Goal: Transaction & Acquisition: Download file/media

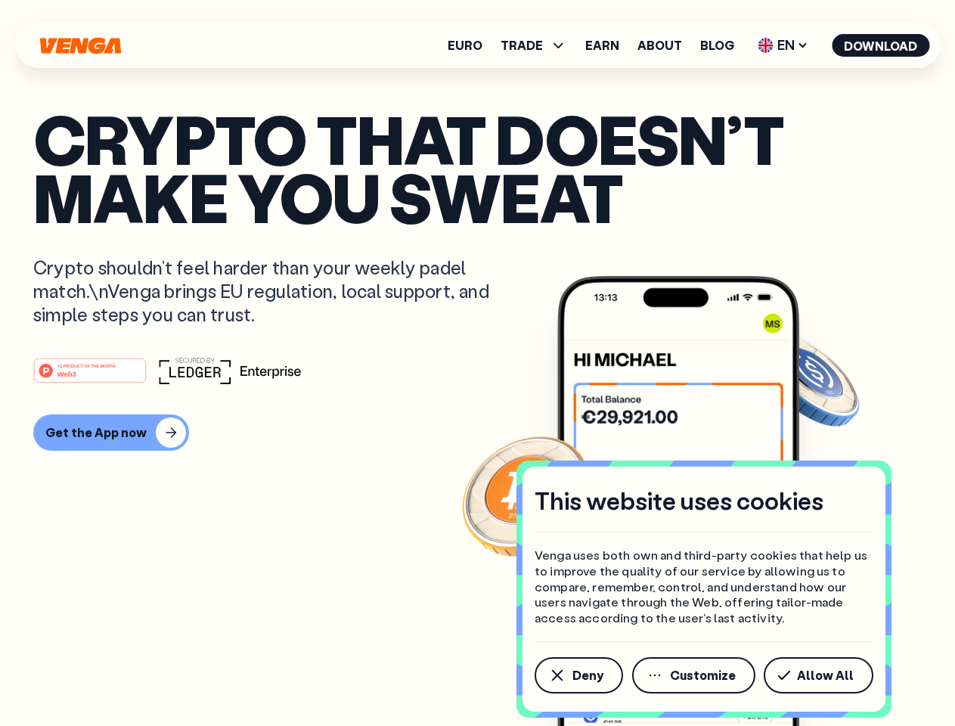
click at [477, 363] on div "#1 PRODUCT OF THE MONTH Web3" at bounding box center [477, 370] width 889 height 27
click at [578, 675] on span "Deny" at bounding box center [588, 675] width 31 height 12
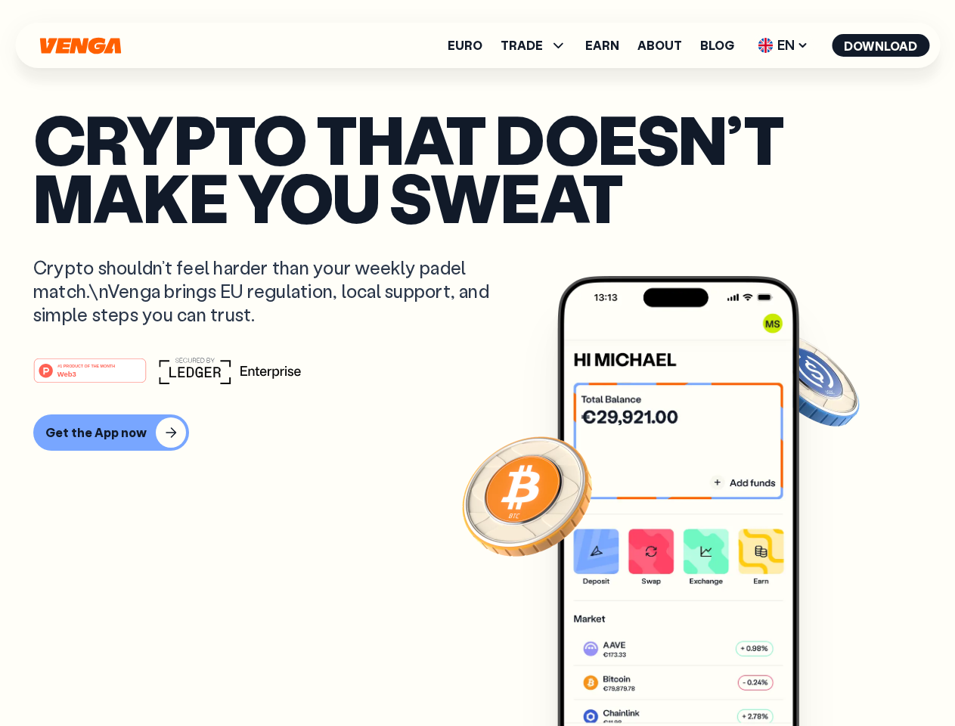
click at [695, 675] on img at bounding box center [678, 529] width 242 height 507
click at [821, 675] on article "Crypto that doesn’t make you sweat Crypto shouldn’t feel harder than your weekl…" at bounding box center [477, 393] width 889 height 567
click at [539, 45] on span "TRADE" at bounding box center [522, 45] width 42 height 12
click at [784, 45] on span "EN" at bounding box center [783, 45] width 61 height 24
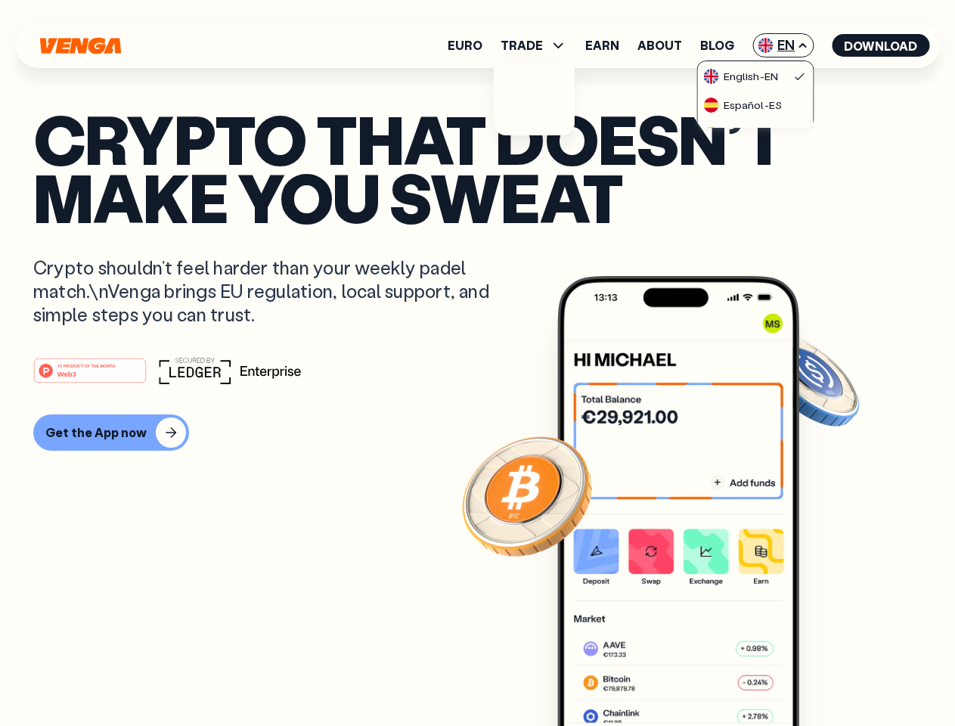
click at [881, 45] on button "Download" at bounding box center [881, 45] width 98 height 23
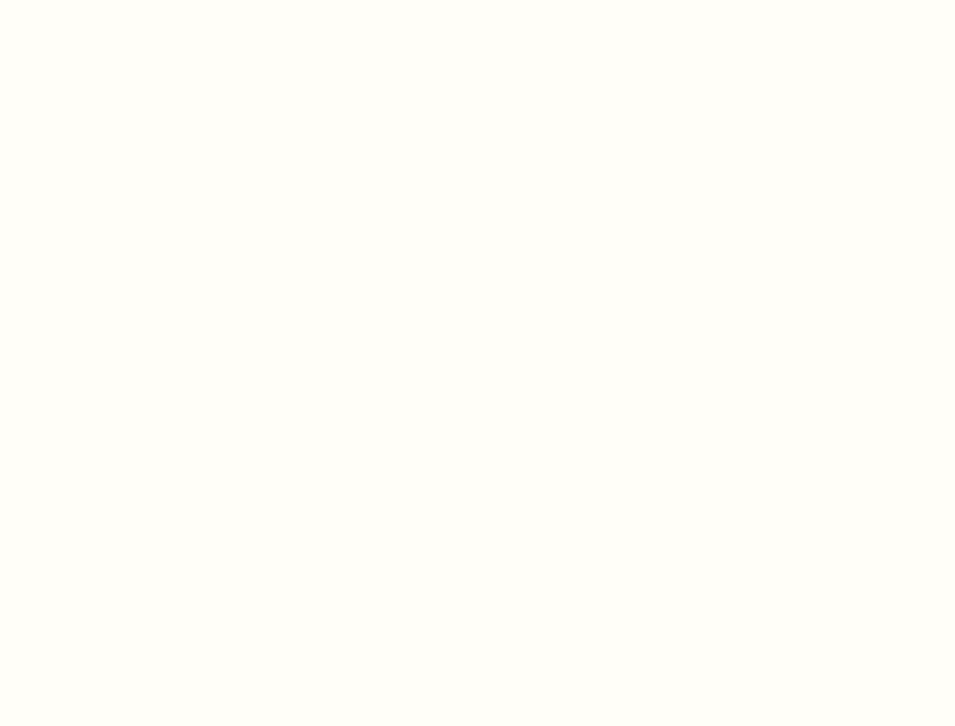
click at [477, 0] on html "This website uses cookies Venga uses both own and third-party cookies that help…" at bounding box center [477, 0] width 955 height 0
click at [109, 0] on html "This website uses cookies Venga uses both own and third-party cookies that help…" at bounding box center [477, 0] width 955 height 0
click at [92, 0] on html "This website uses cookies Venga uses both own and third-party cookies that help…" at bounding box center [477, 0] width 955 height 0
